Goal: Find specific page/section: Find specific page/section

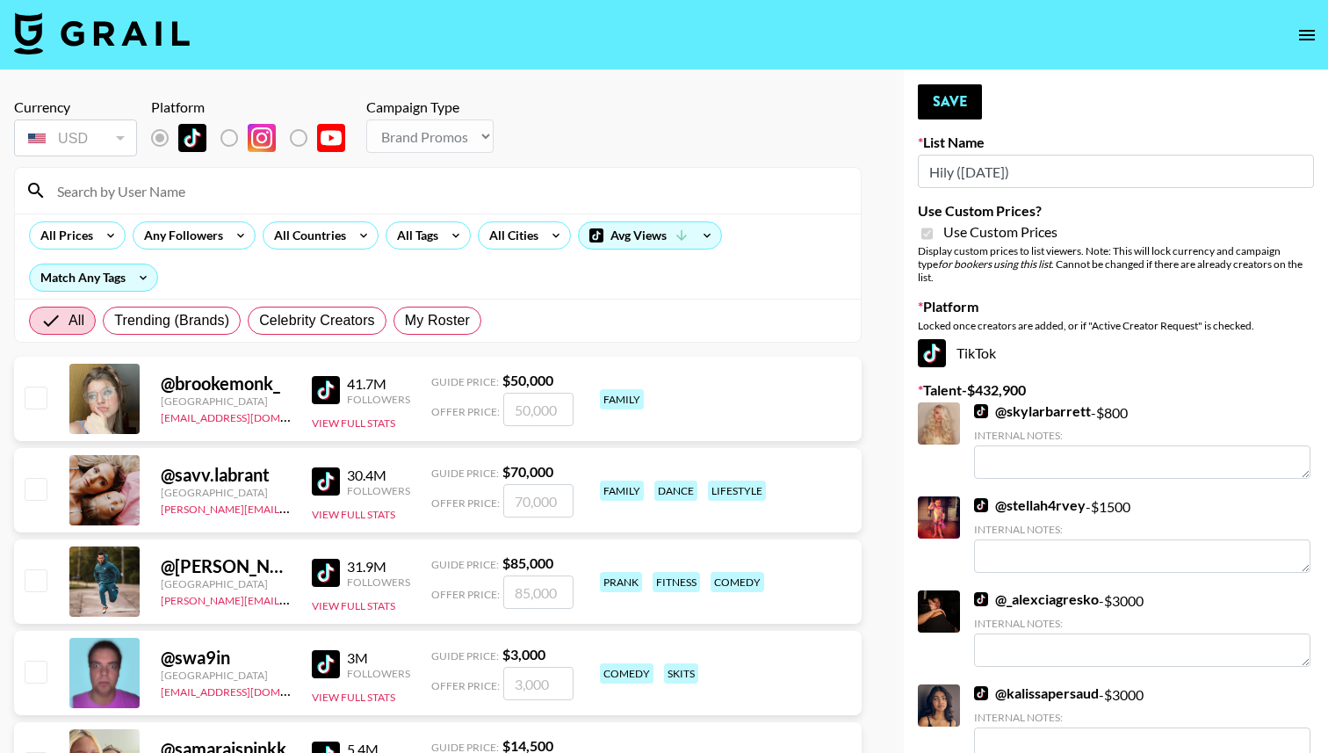
select select "Brand"
click at [123, 27] on img at bounding box center [102, 33] width 176 height 42
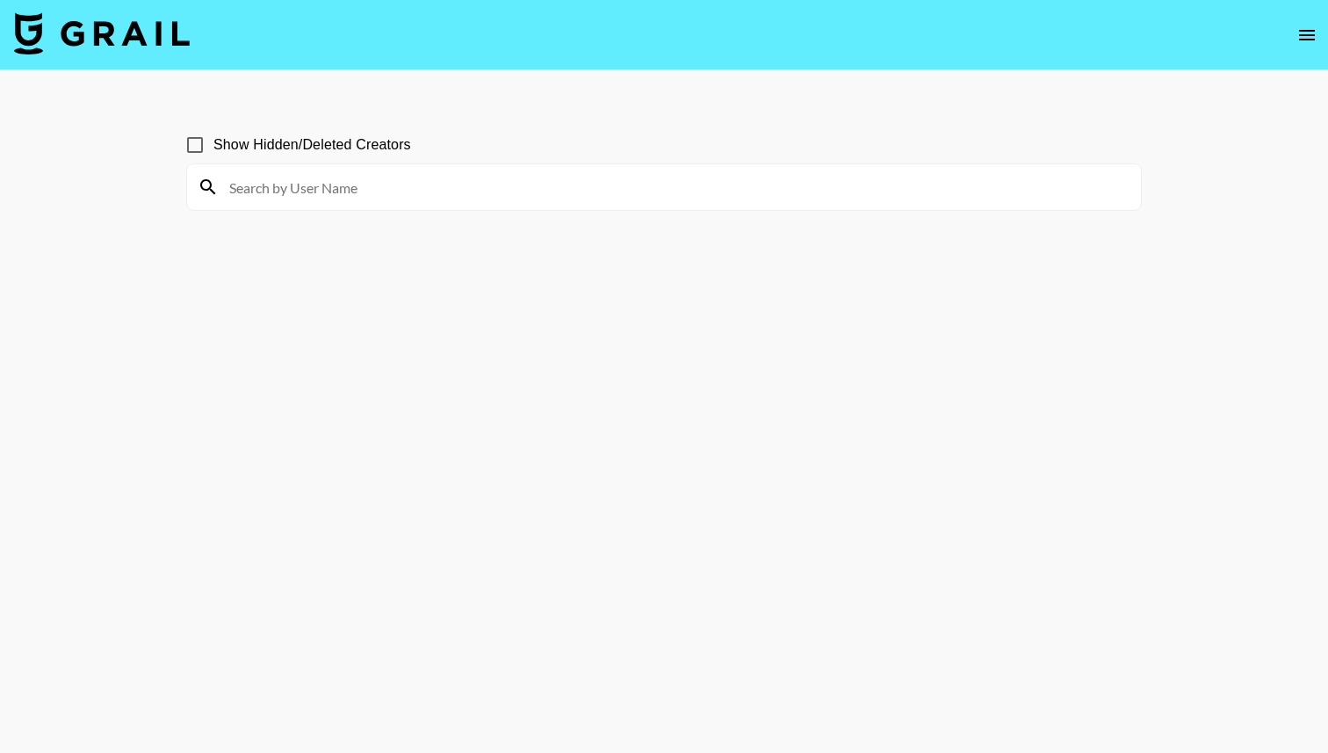
click at [354, 184] on input at bounding box center [675, 187] width 912 height 28
type input "sig"
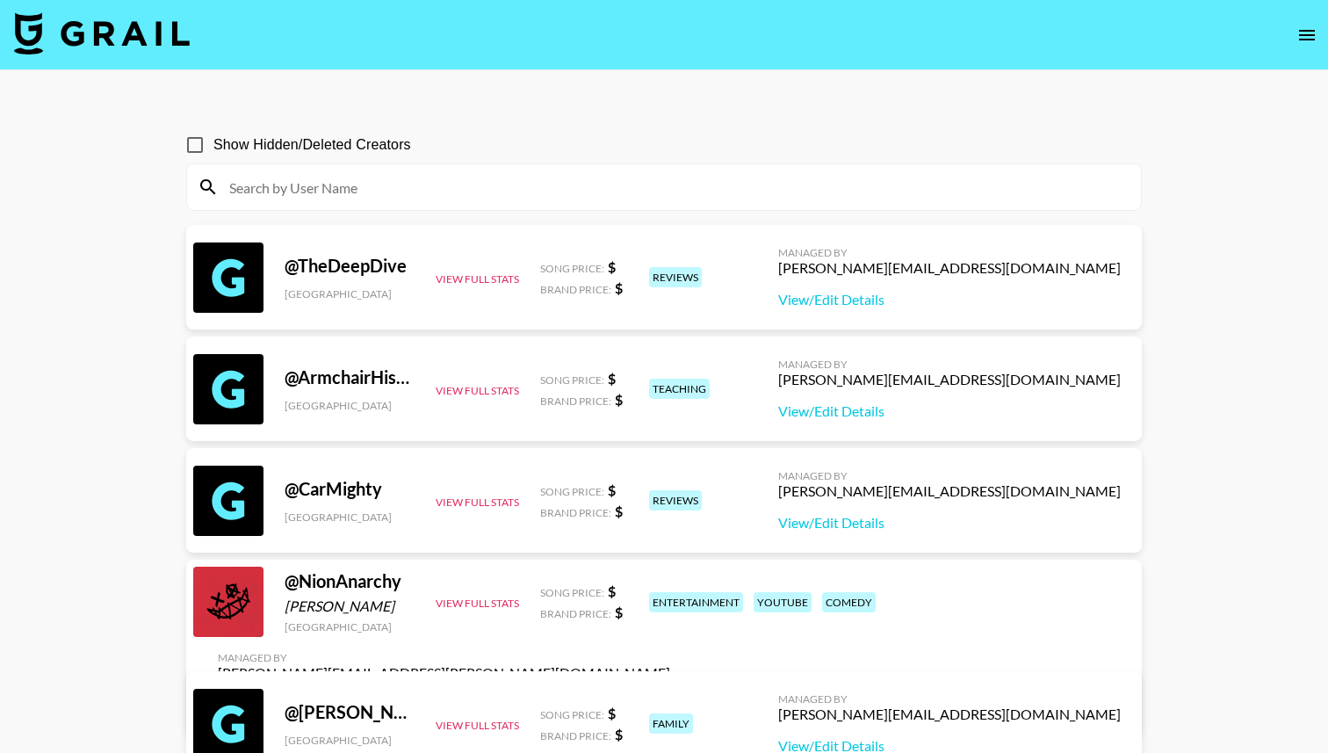
click at [365, 183] on input at bounding box center [675, 187] width 912 height 28
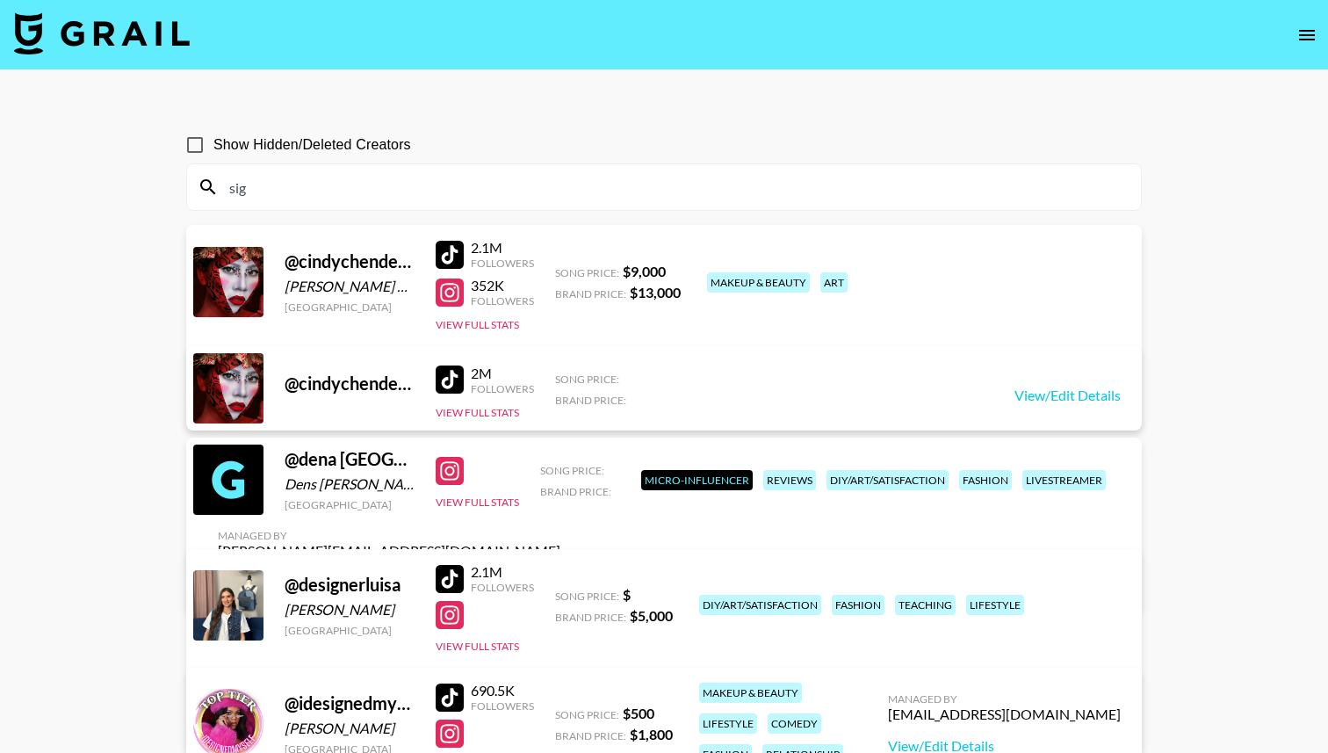
type input "sig"
